Goal: Task Accomplishment & Management: Complete application form

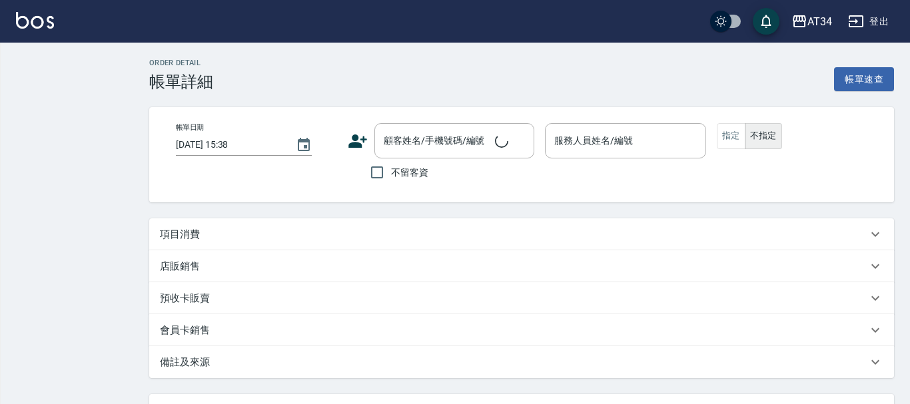
click at [248, 240] on div "項目消費" at bounding box center [513, 235] width 707 height 14
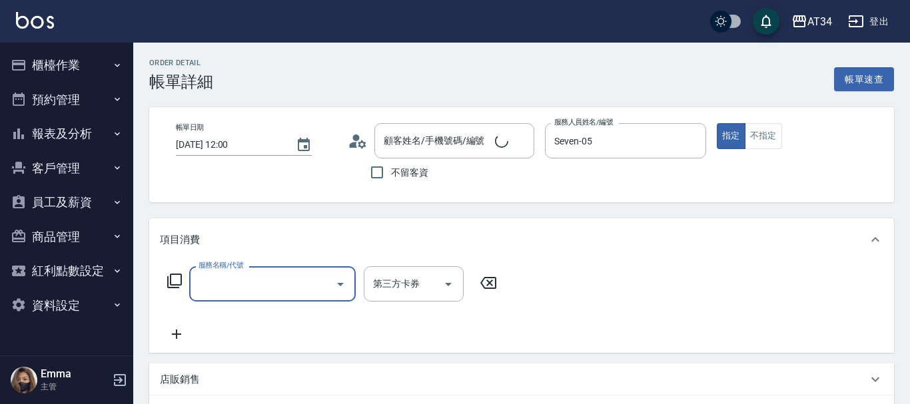
type input "[DATE] 12:00"
type input "Seven-05"
type input "剪髮（含洗）"
type input "[PERSON_NAME]/0910303757/0910303757"
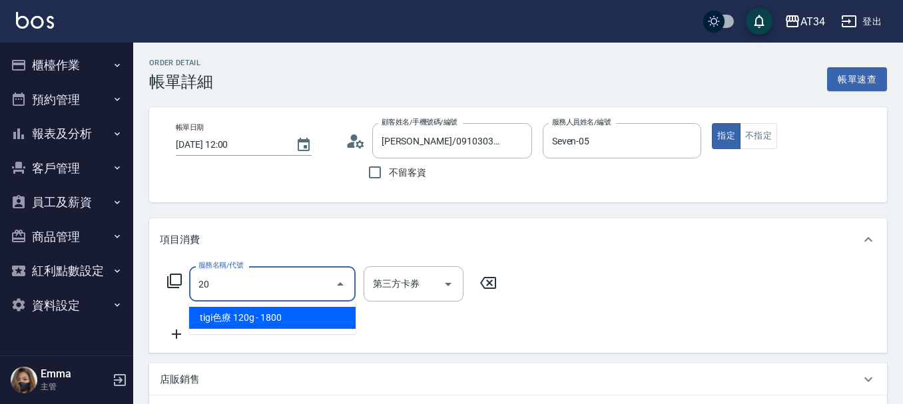
type input "201"
type input "30"
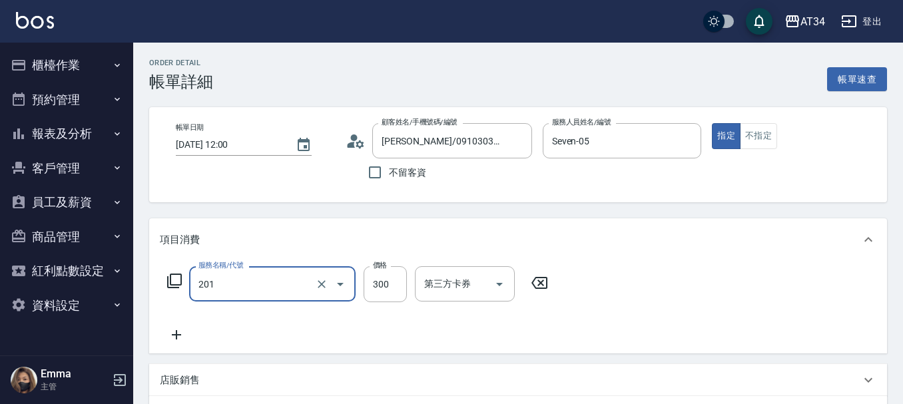
type input "洗髮(201)"
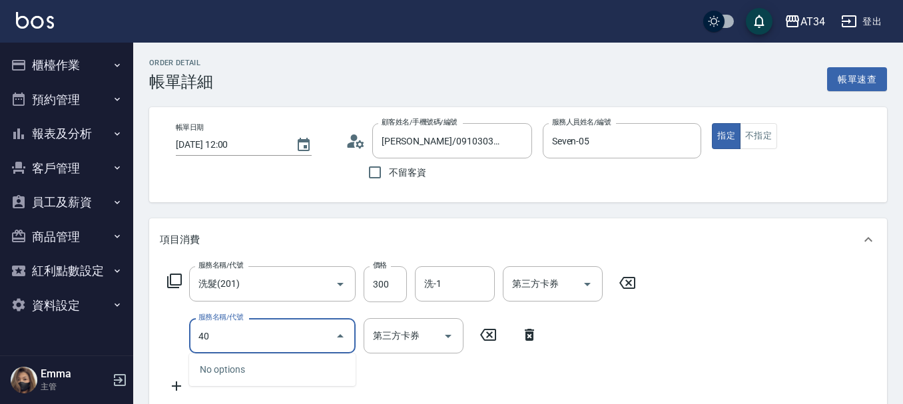
type input "401"
type input "50"
type input "剪髮(401)"
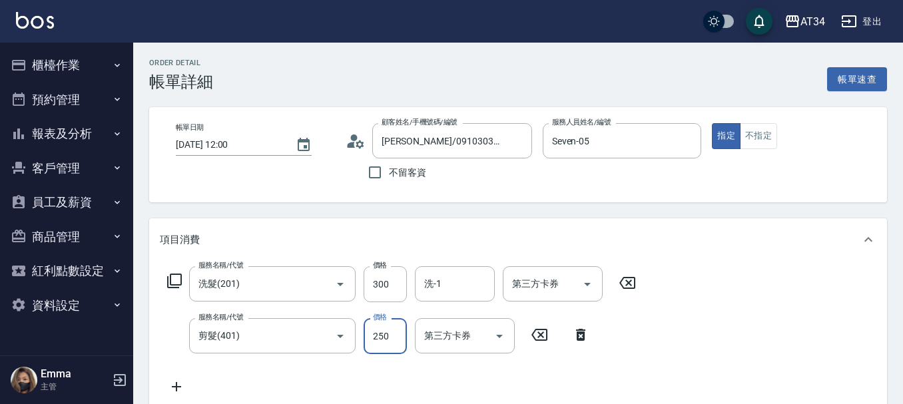
type input "30"
type input "60"
type input "90"
type input "600"
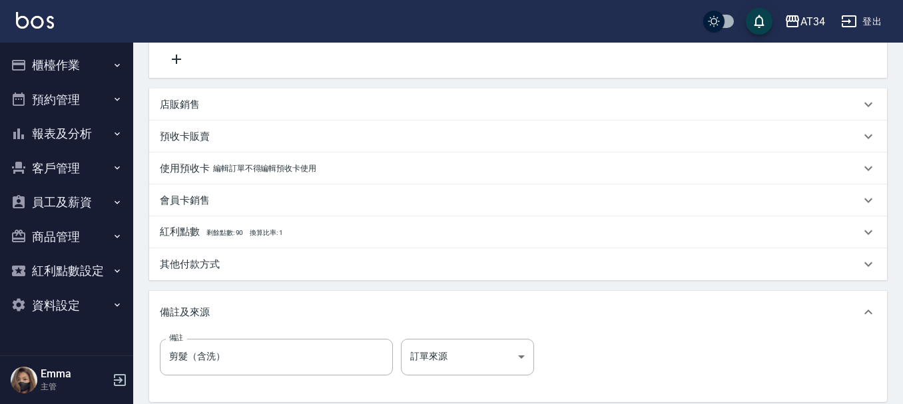
scroll to position [400, 0]
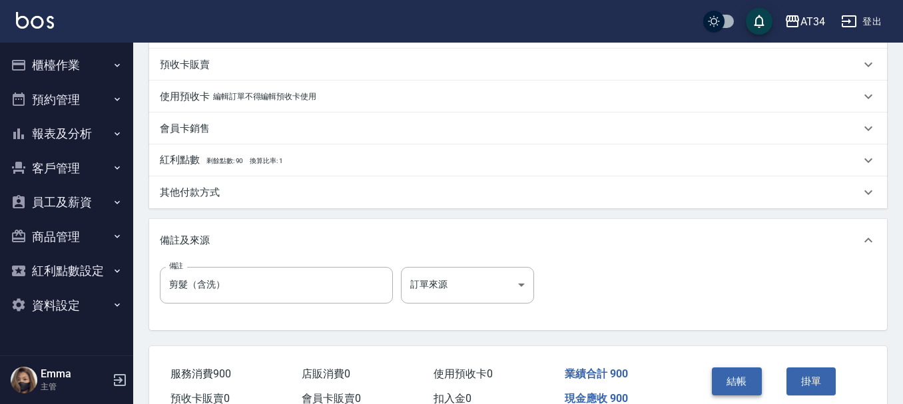
click at [725, 381] on button "結帳" at bounding box center [737, 382] width 50 height 28
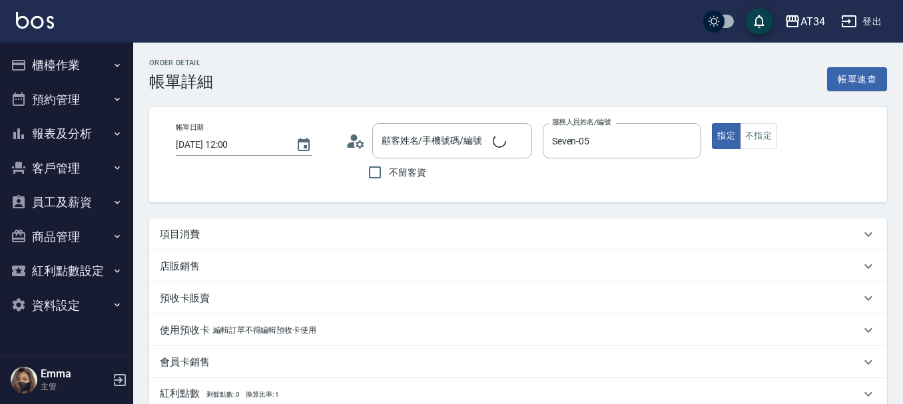
scroll to position [182, 0]
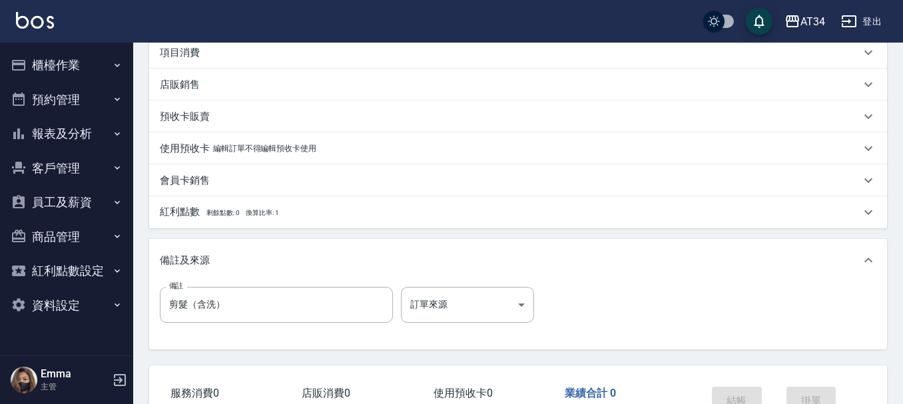
type input "[PERSON_NAME]/0910303757/0910303757"
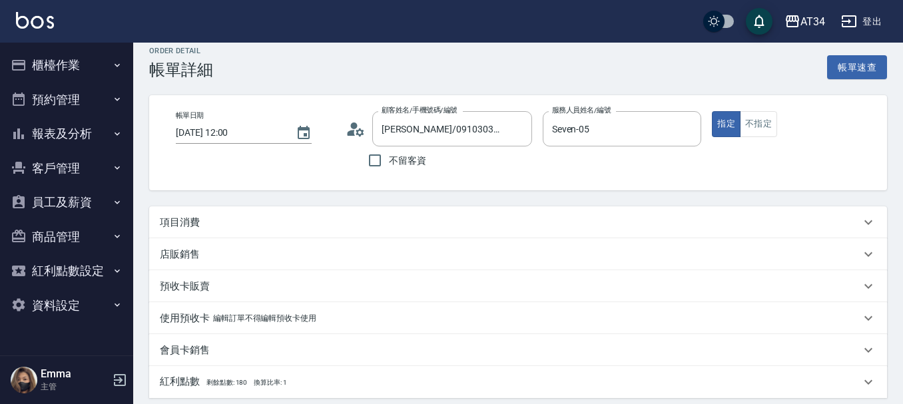
scroll to position [0, 0]
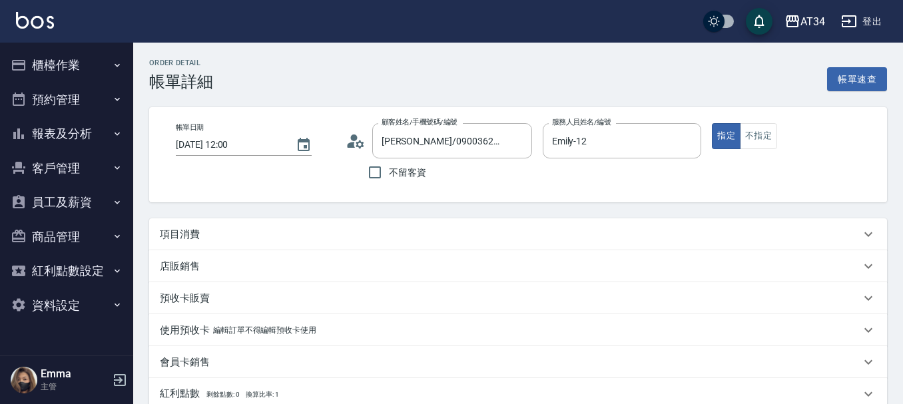
click at [265, 219] on div "項目消費" at bounding box center [518, 234] width 738 height 32
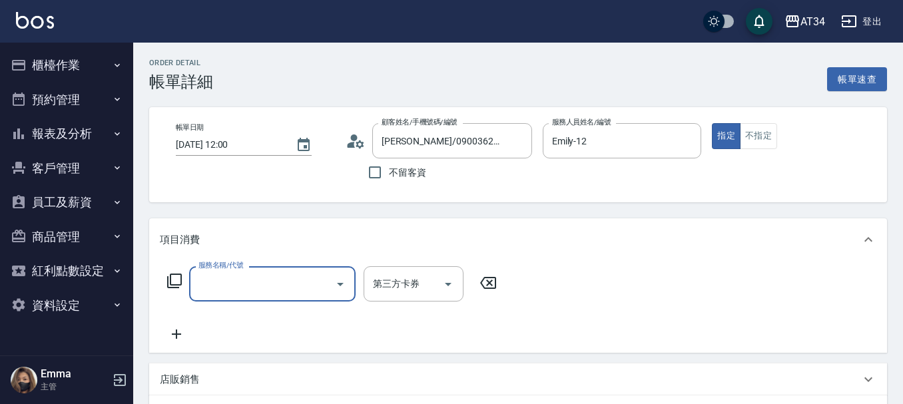
click at [286, 282] on input "服務名稱/代號" at bounding box center [262, 283] width 135 height 23
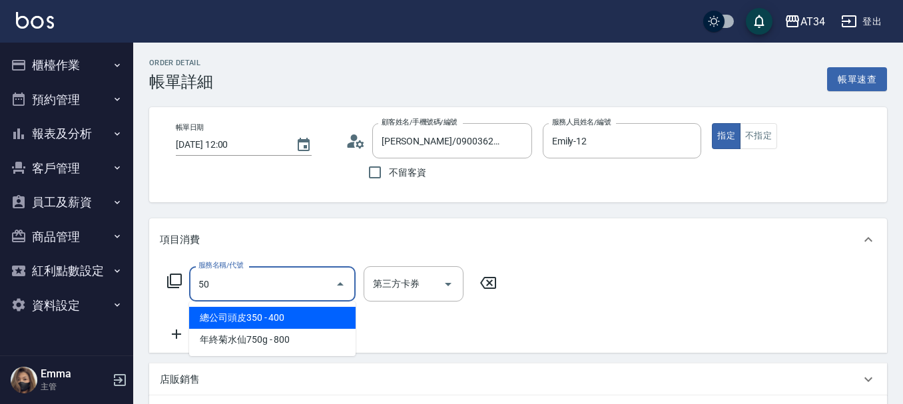
type input "501"
type input "100"
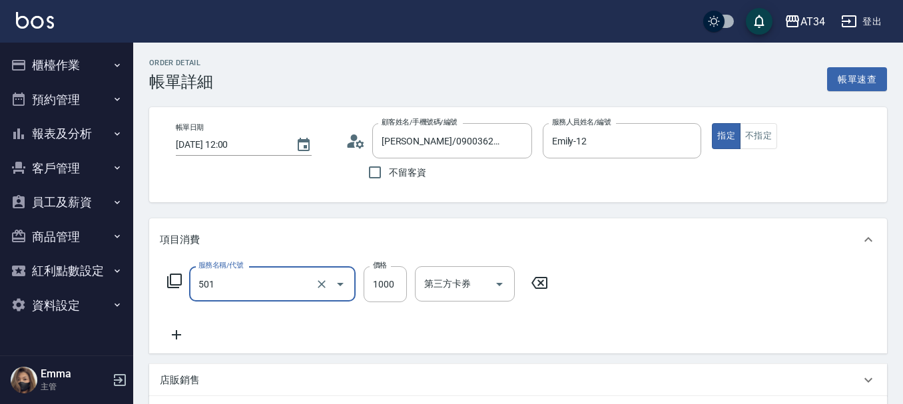
type input "染髮(501)"
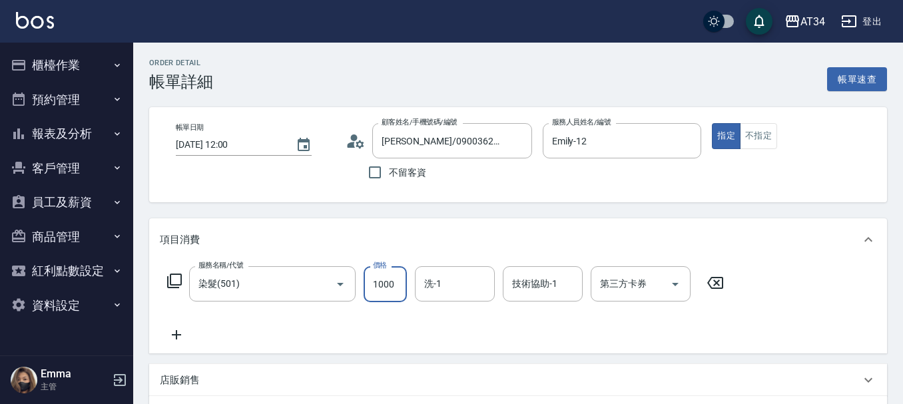
type input "0"
type input "20"
type input "2000"
type input "200"
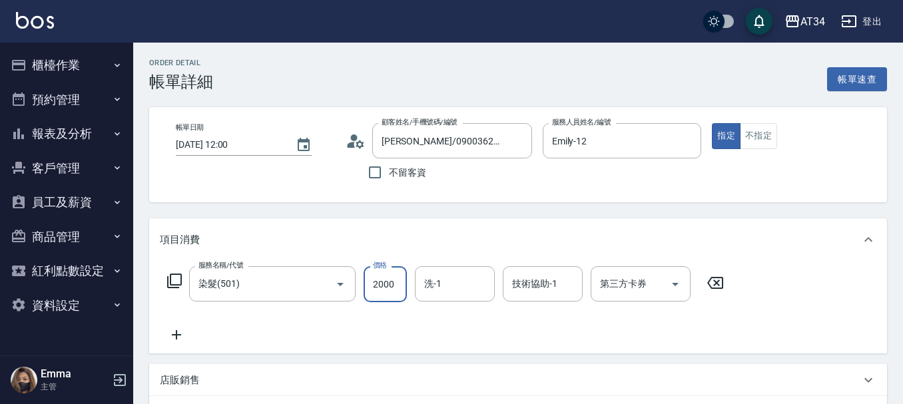
type input "2000"
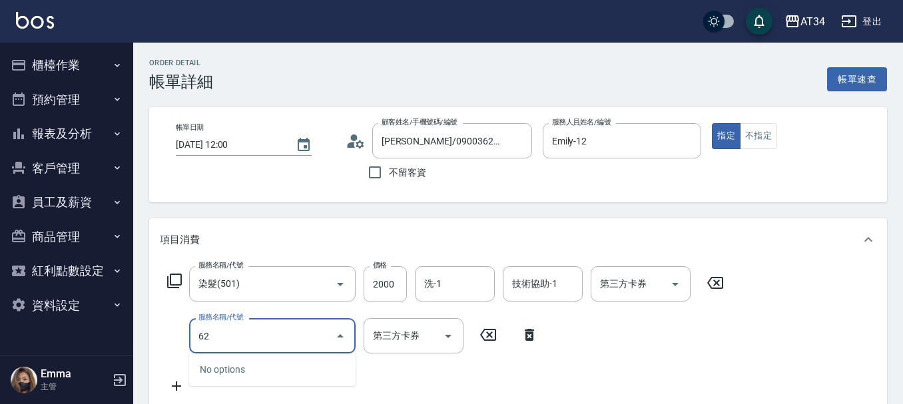
type input "626"
type input "320"
type input "日式結構三段M(626)"
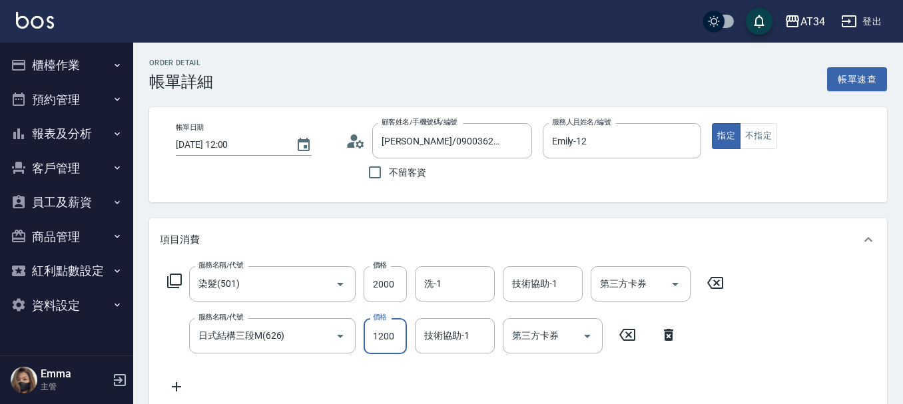
type input "200"
type input "11"
type input "210"
type input "110"
type input "310"
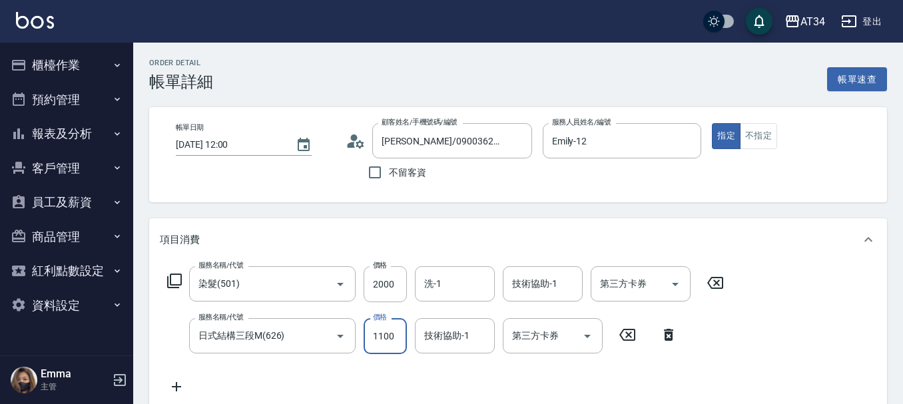
type input "1100"
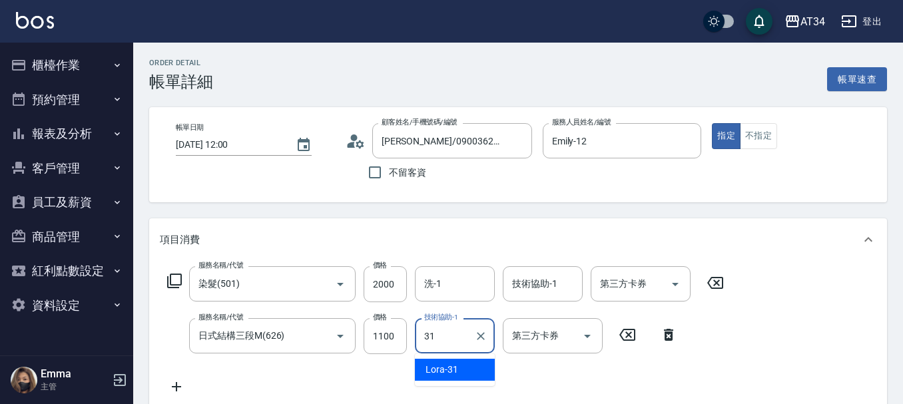
type input "3"
type input "[PERSON_NAME]-36"
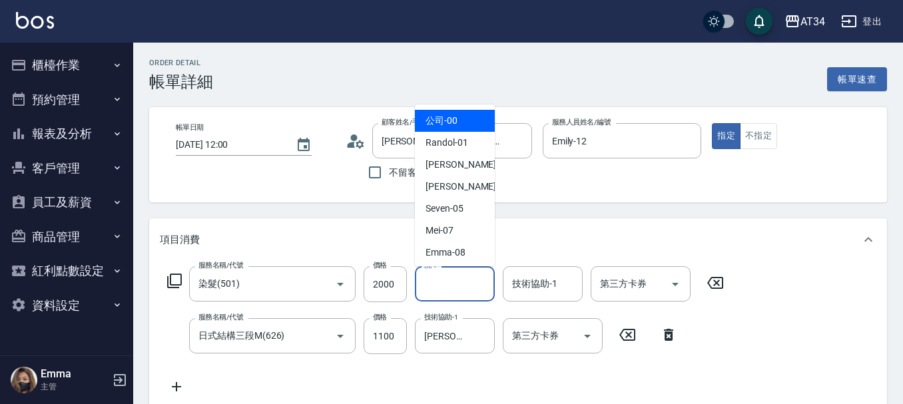
click at [466, 276] on input "洗-1" at bounding box center [455, 283] width 68 height 23
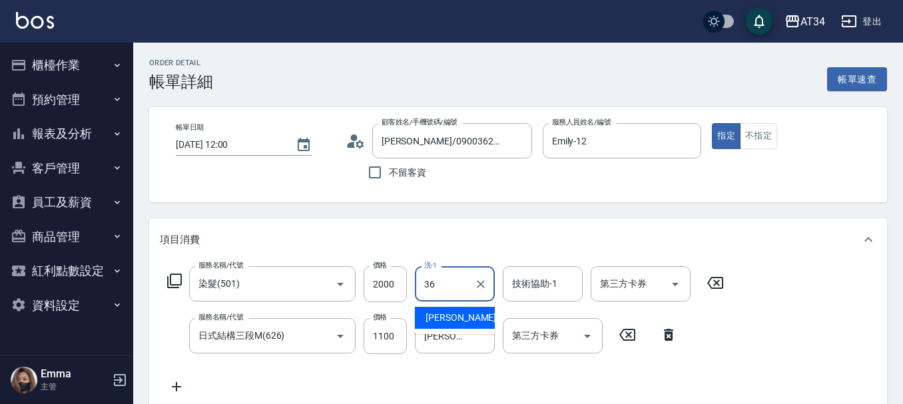
type input "[PERSON_NAME]-36"
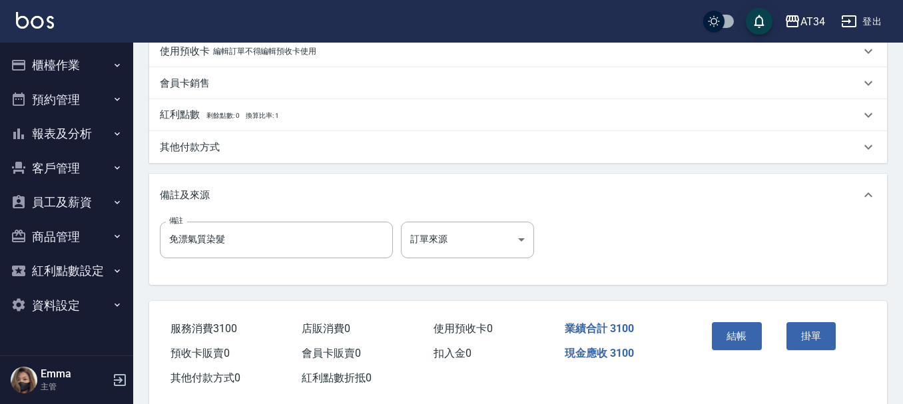
scroll to position [470, 0]
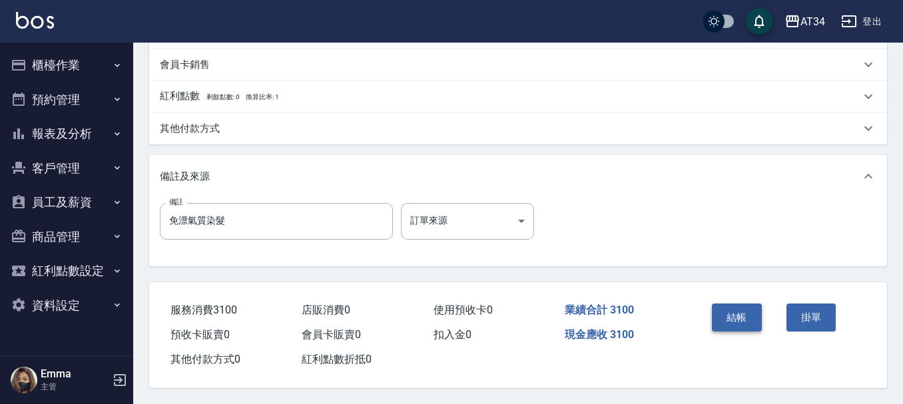
click at [720, 304] on button "結帳" at bounding box center [737, 318] width 50 height 28
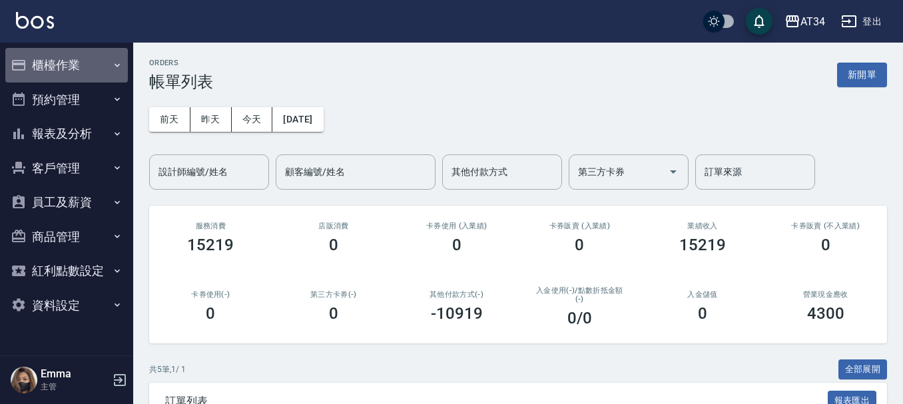
click at [75, 73] on button "櫃檯作業" at bounding box center [66, 65] width 123 height 35
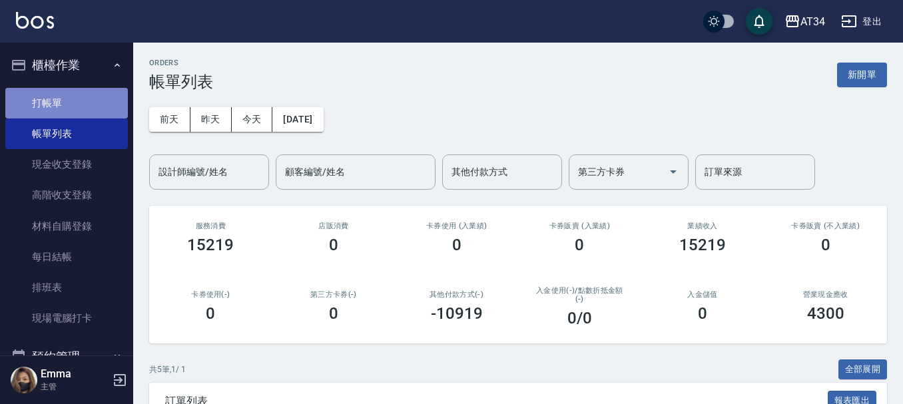
click at [72, 111] on link "打帳單" at bounding box center [66, 103] width 123 height 31
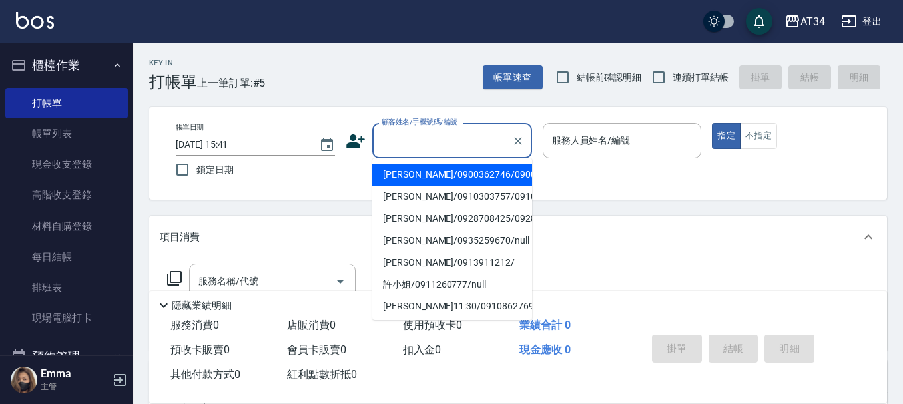
click at [398, 147] on input "顧客姓名/手機號碼/編號" at bounding box center [442, 140] width 128 height 23
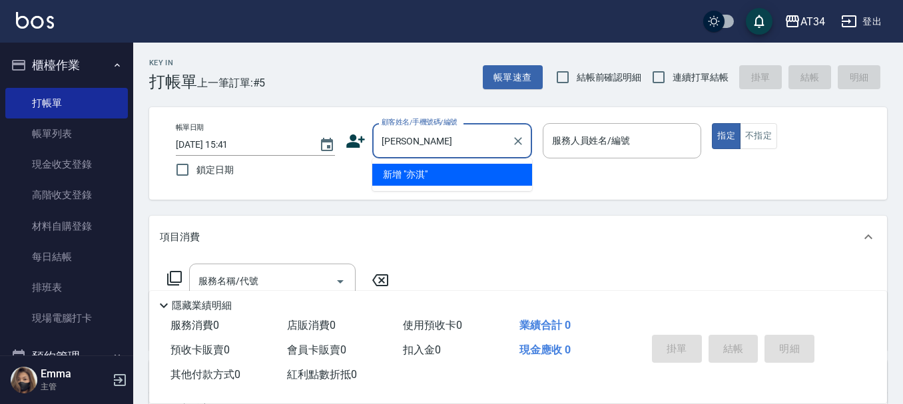
click at [444, 145] on input "[PERSON_NAME]" at bounding box center [442, 140] width 128 height 23
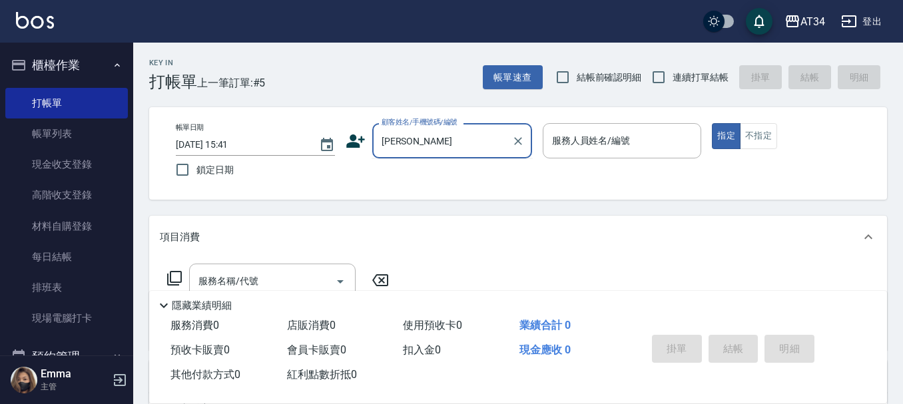
click at [387, 144] on input "[PERSON_NAME]" at bounding box center [442, 140] width 128 height 23
click at [383, 139] on input "[PERSON_NAME]" at bounding box center [442, 140] width 128 height 23
drag, startPoint x: 412, startPoint y: 144, endPoint x: 378, endPoint y: 144, distance: 34.0
click at [378, 144] on input "[PERSON_NAME]" at bounding box center [442, 140] width 128 height 23
click at [434, 157] on div "亦淇 顧客姓名/手機號碼/編號" at bounding box center [452, 140] width 160 height 35
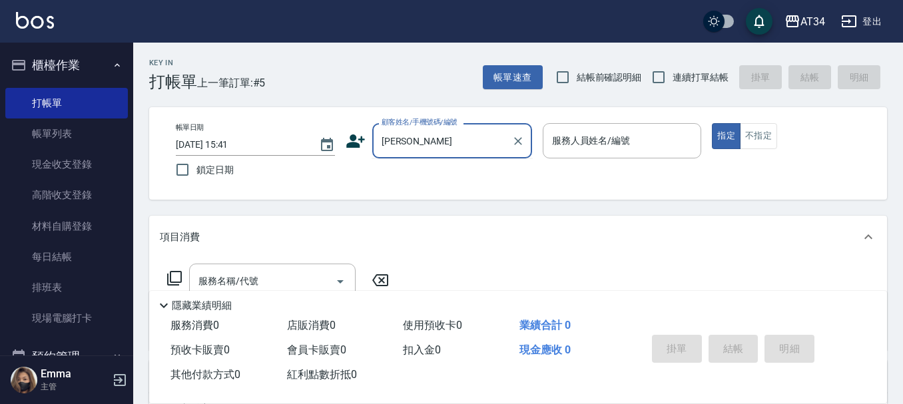
click at [394, 136] on input "[PERSON_NAME]" at bounding box center [442, 140] width 128 height 23
drag, startPoint x: 414, startPoint y: 136, endPoint x: 366, endPoint y: 137, distance: 48.0
click at [366, 137] on div "顧客姓名/手機號碼/編號 亦淇 顧客姓名/手機號碼/編號" at bounding box center [439, 140] width 186 height 35
click at [435, 144] on input "[PERSON_NAME]" at bounding box center [442, 140] width 128 height 23
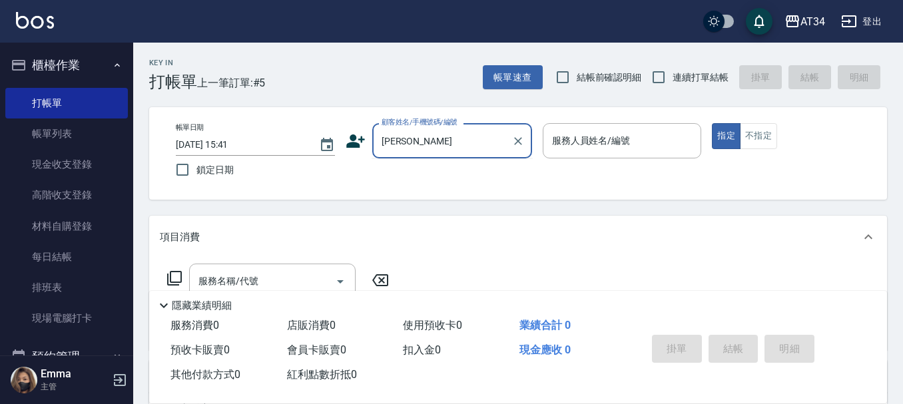
click at [435, 144] on input "[PERSON_NAME]" at bounding box center [442, 140] width 128 height 23
click at [435, 145] on input "[PERSON_NAME]" at bounding box center [442, 140] width 128 height 23
click at [406, 148] on input "[PERSON_NAME]" at bounding box center [442, 140] width 128 height 23
click at [468, 147] on input "[PERSON_NAME]" at bounding box center [442, 140] width 128 height 23
click at [466, 147] on input "[PERSON_NAME]" at bounding box center [442, 140] width 128 height 23
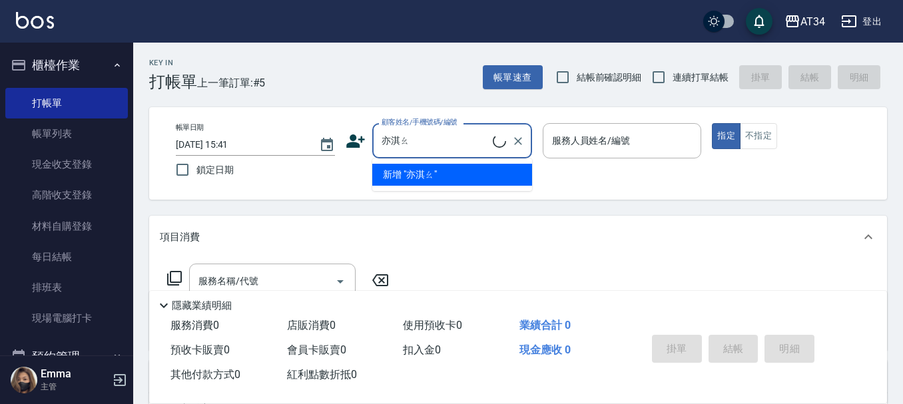
type input "[PERSON_NAME]"
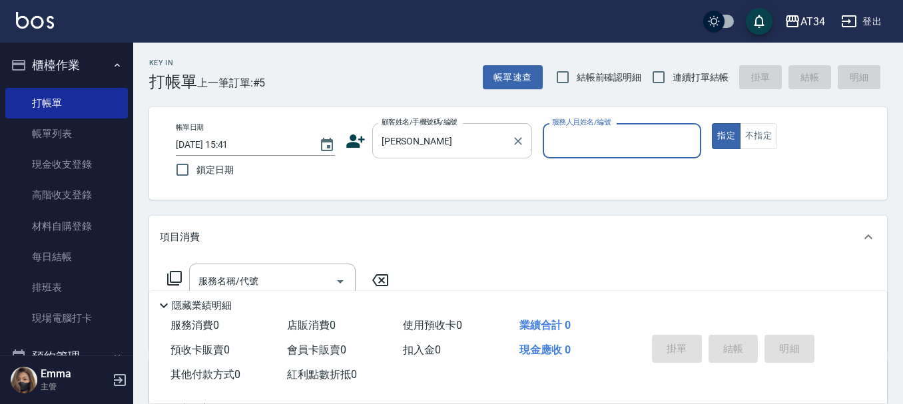
click at [712, 123] on button "指定" at bounding box center [726, 136] width 29 height 26
type button "true"
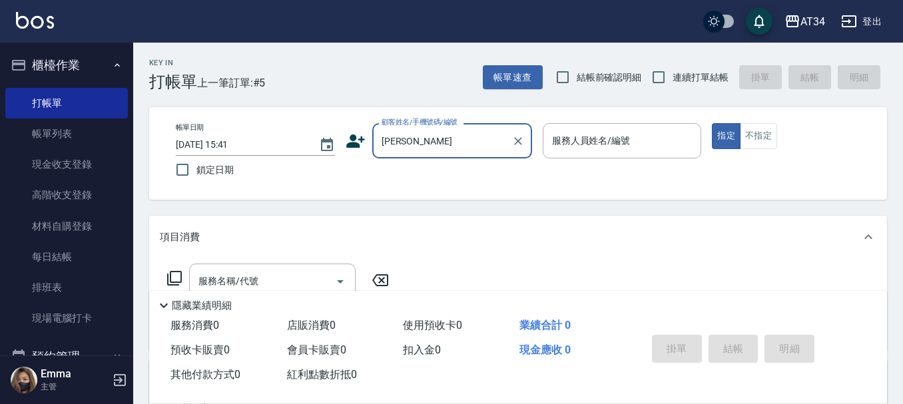
click at [385, 132] on input "[PERSON_NAME]" at bounding box center [442, 140] width 128 height 23
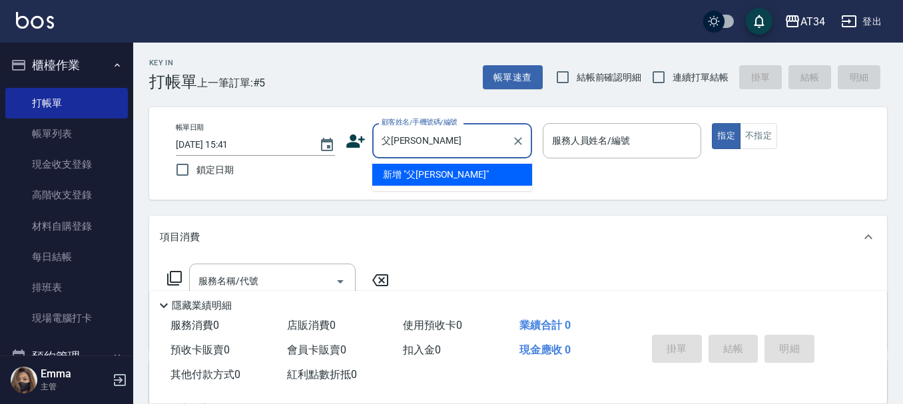
type input "[PERSON_NAME]"
click at [392, 143] on input "[PERSON_NAME]" at bounding box center [442, 140] width 128 height 23
click at [421, 137] on input "[PERSON_NAME]" at bounding box center [442, 140] width 128 height 23
click at [388, 144] on input "[PERSON_NAME]" at bounding box center [442, 140] width 128 height 23
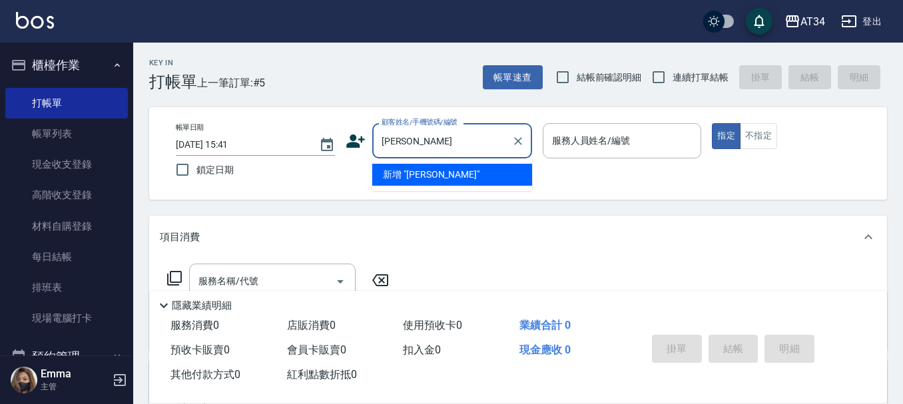
click at [415, 140] on input "[PERSON_NAME]" at bounding box center [442, 140] width 128 height 23
click at [416, 141] on input "[PERSON_NAME]" at bounding box center [442, 140] width 128 height 23
click at [409, 147] on input "[PERSON_NAME]" at bounding box center [442, 140] width 128 height 23
drag, startPoint x: 412, startPoint y: 142, endPoint x: 375, endPoint y: 143, distance: 36.6
click at [375, 143] on div "[PERSON_NAME] 顧客姓名/手機號碼/編號" at bounding box center [452, 140] width 160 height 35
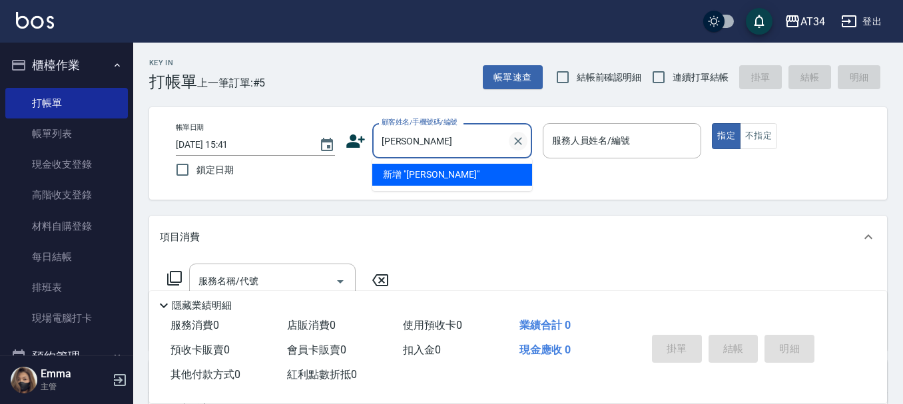
click at [513, 142] on icon "Clear" at bounding box center [518, 141] width 13 height 13
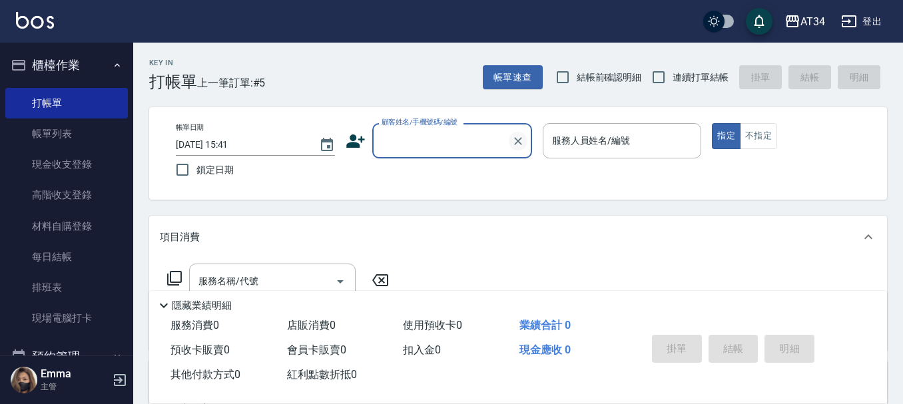
type input "0"
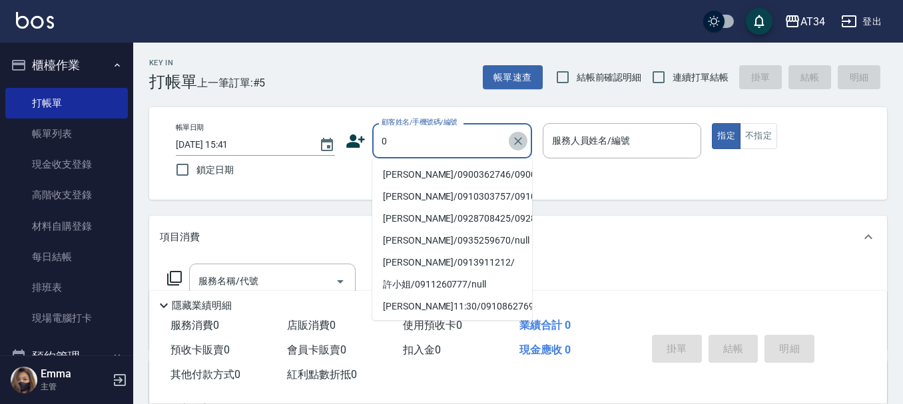
click at [516, 142] on icon "Clear" at bounding box center [518, 141] width 13 height 13
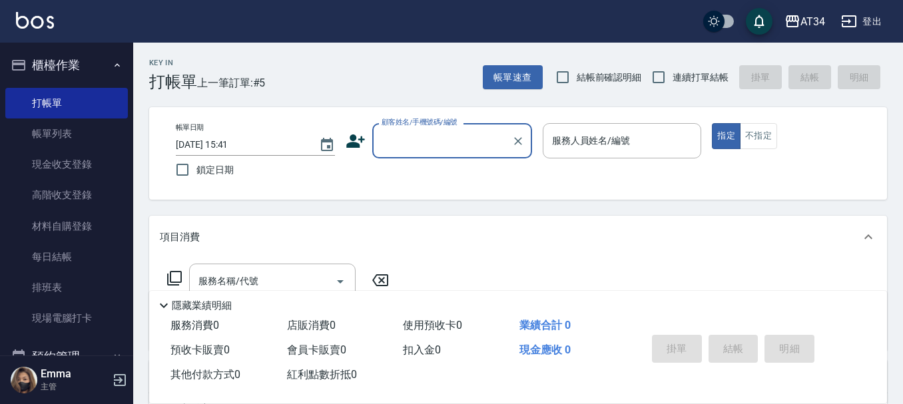
paste input "[PERSON_NAME]"
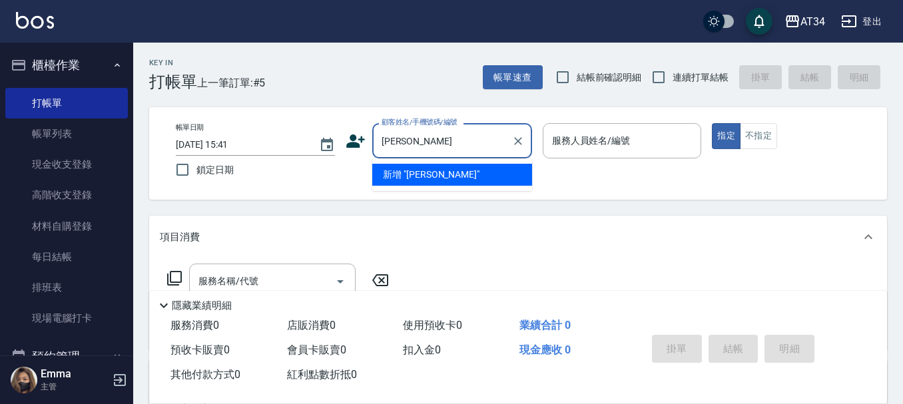
click at [436, 146] on input "[PERSON_NAME]" at bounding box center [442, 140] width 128 height 23
type input "傅"
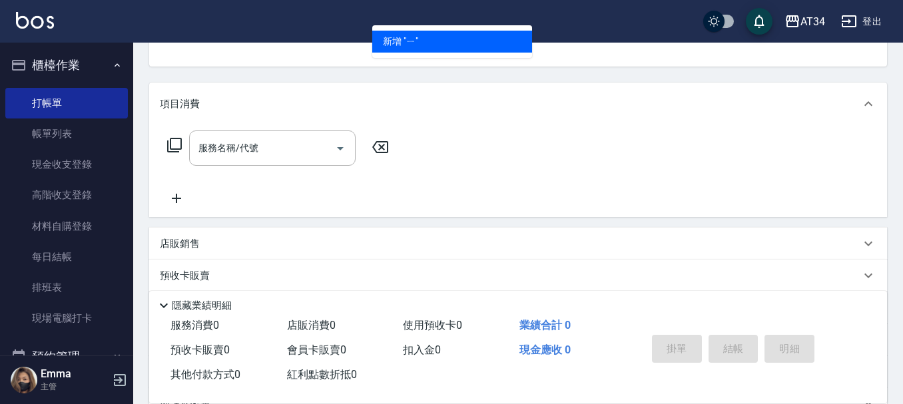
type input "亦"
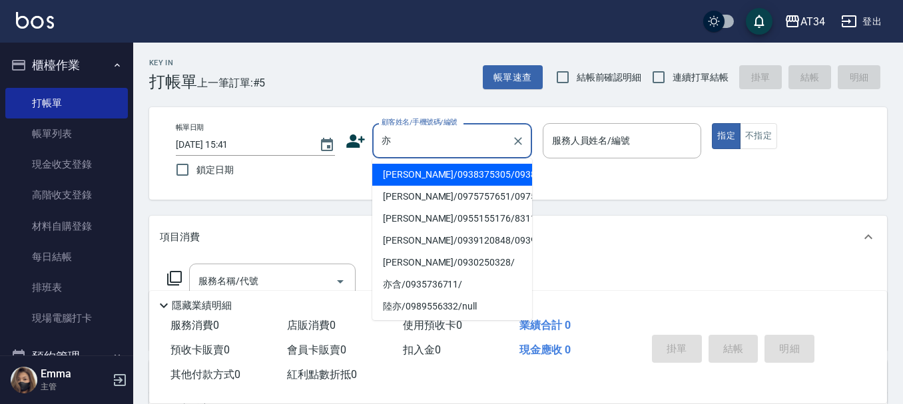
drag, startPoint x: 435, startPoint y: 125, endPoint x: 384, endPoint y: 122, distance: 51.4
click at [384, 122] on label "顧客姓名/手機號碼/編號" at bounding box center [420, 122] width 76 height 10
click at [384, 129] on input "亦" at bounding box center [442, 140] width 128 height 23
click at [382, 137] on input "亦" at bounding box center [442, 140] width 128 height 23
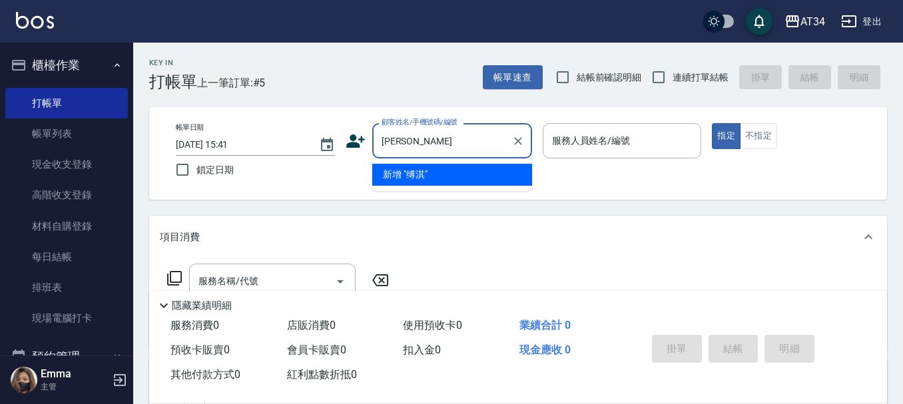
type input "缚"
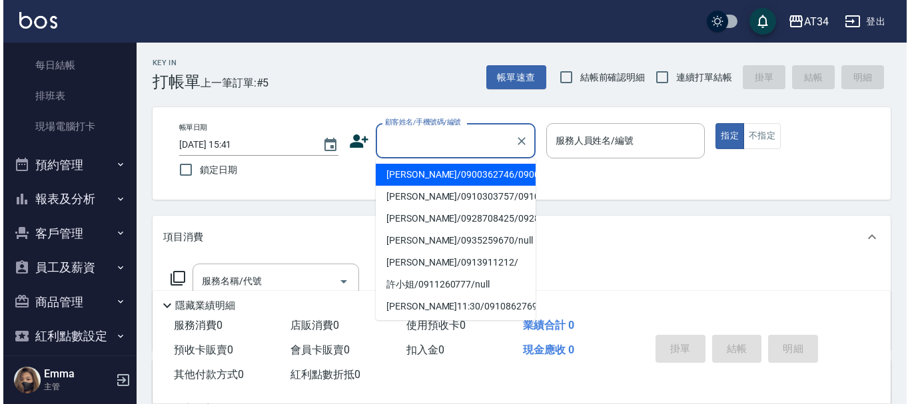
scroll to position [240, 0]
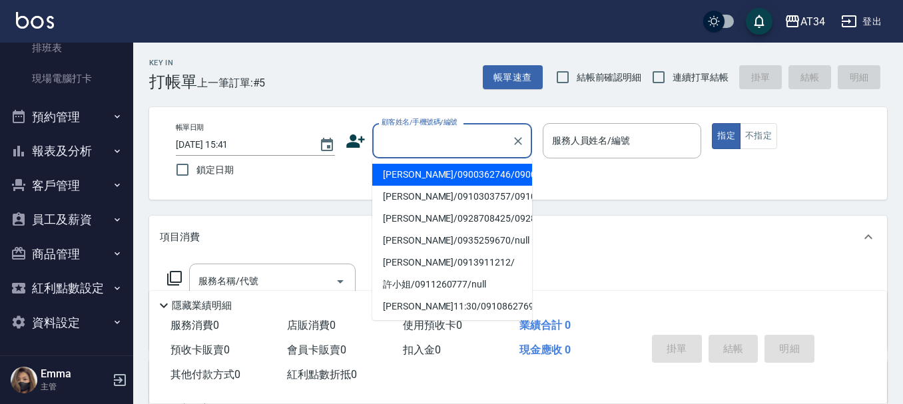
click at [72, 181] on button "客戶管理" at bounding box center [66, 186] width 123 height 35
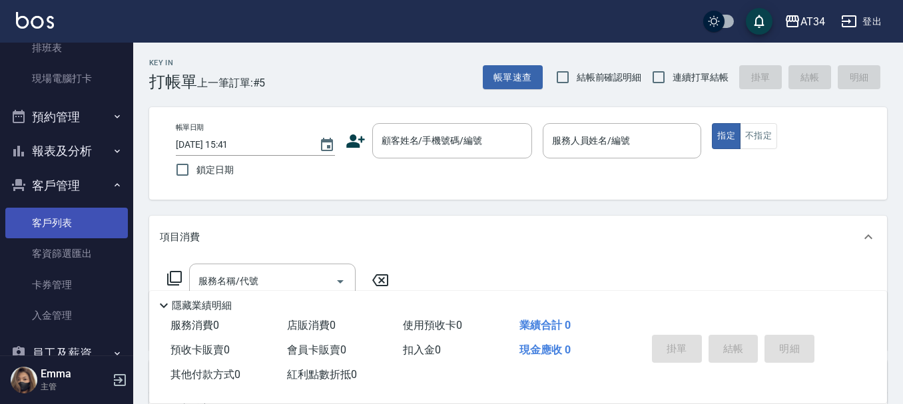
click at [63, 222] on link "客戶列表" at bounding box center [66, 223] width 123 height 31
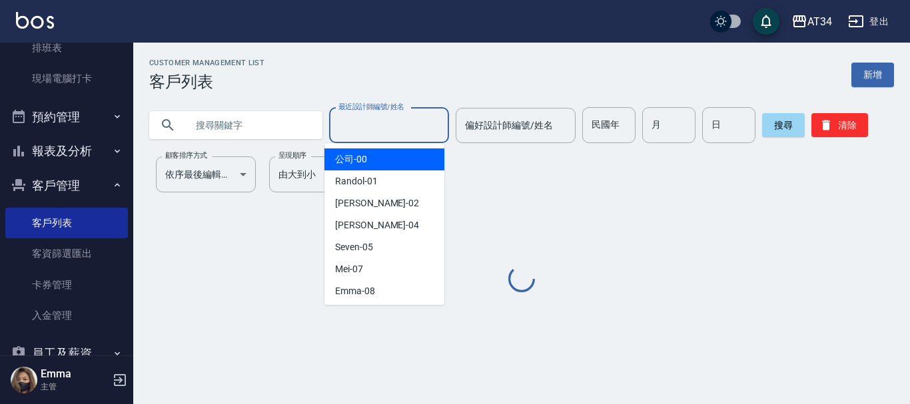
click at [340, 123] on input "最近設計師編號/姓名" at bounding box center [389, 125] width 108 height 23
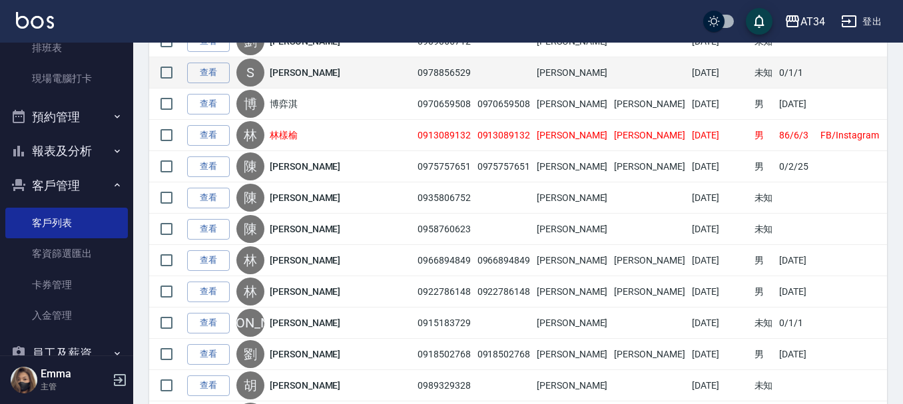
scroll to position [1199, 0]
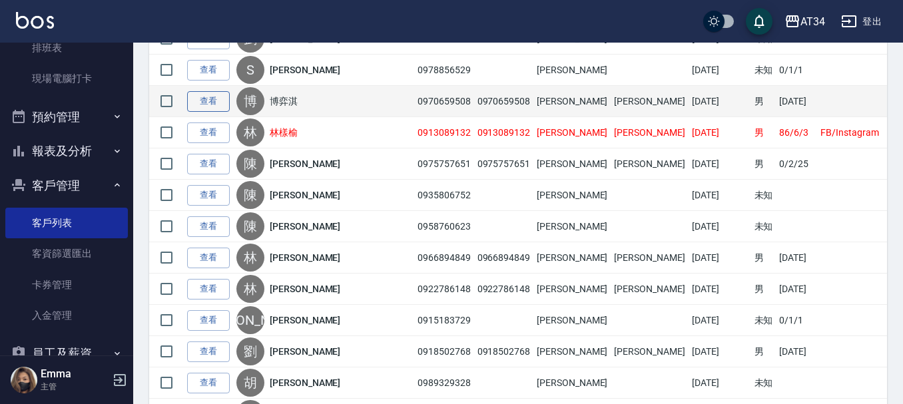
type input "Emily-12"
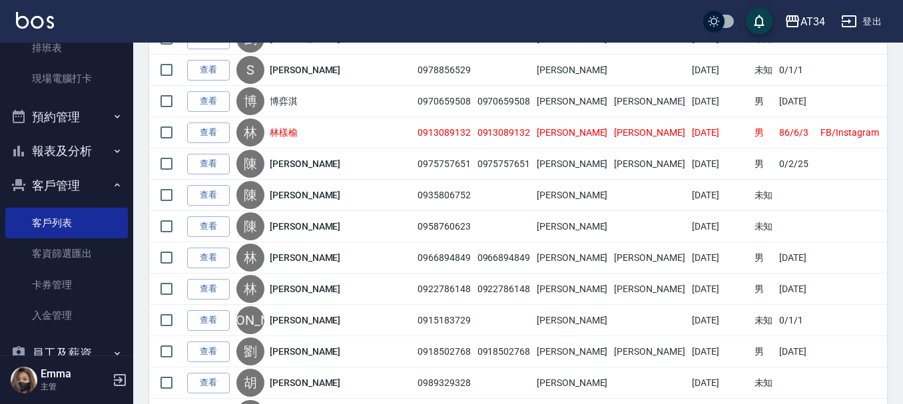
click at [212, 97] on link "查看" at bounding box center [208, 101] width 43 height 21
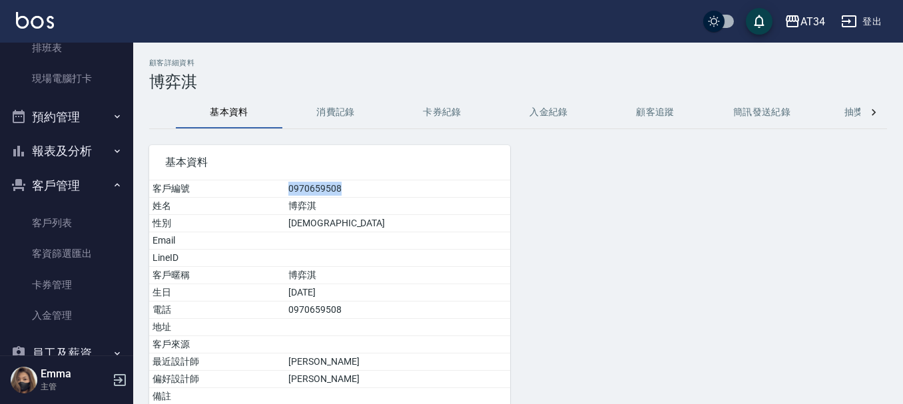
drag, startPoint x: 340, startPoint y: 185, endPoint x: 415, endPoint y: 183, distance: 75.3
click at [415, 183] on td "0970659508" at bounding box center [397, 189] width 225 height 17
copy td "0970659508"
